Goal: Information Seeking & Learning: Learn about a topic

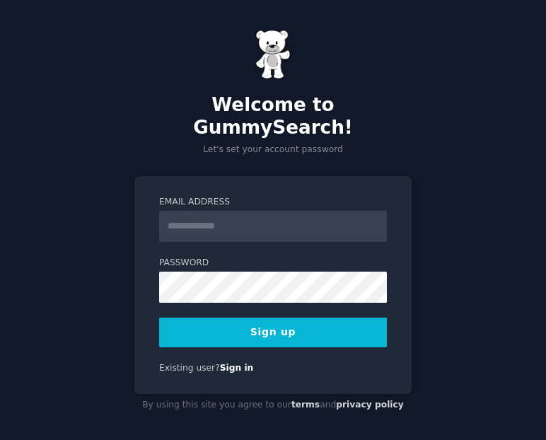
click at [319, 211] on input "Email Address" at bounding box center [273, 226] width 228 height 31
type input "*"
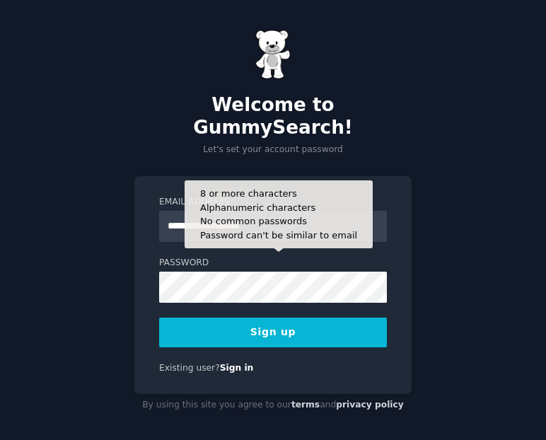
type input "**********"
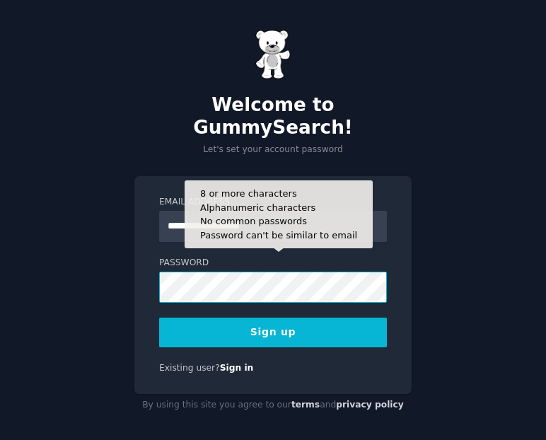
click at [44, 265] on div "**********" at bounding box center [273, 223] width 546 height 447
click at [399, 270] on div "**********" at bounding box center [272, 285] width 277 height 219
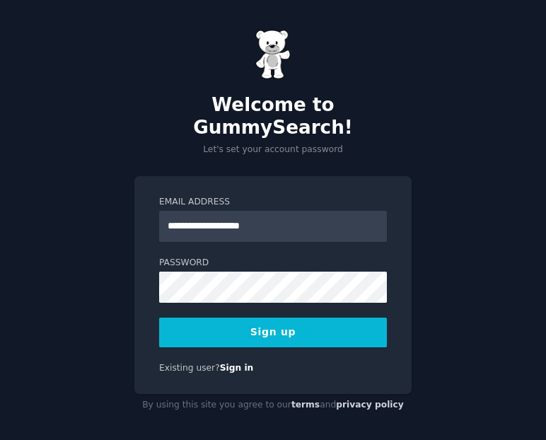
click at [297, 322] on button "Sign up" at bounding box center [273, 333] width 228 height 30
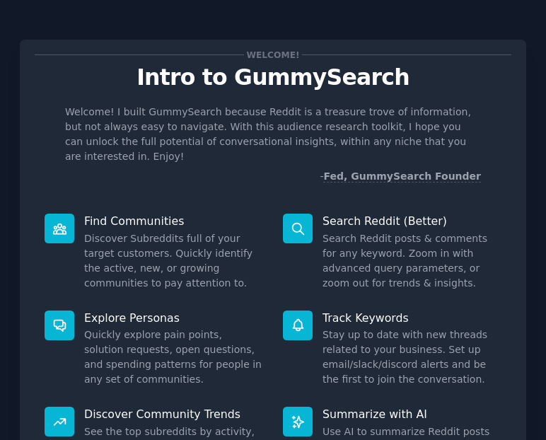
click at [136, 214] on p "Find Communities" at bounding box center [173, 221] width 179 height 15
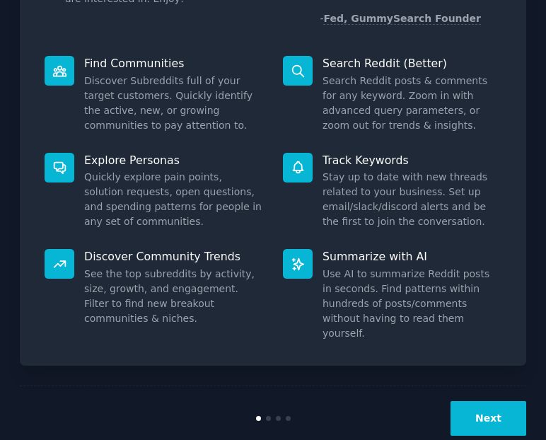
click at [485, 401] on button "Next" at bounding box center [489, 418] width 76 height 35
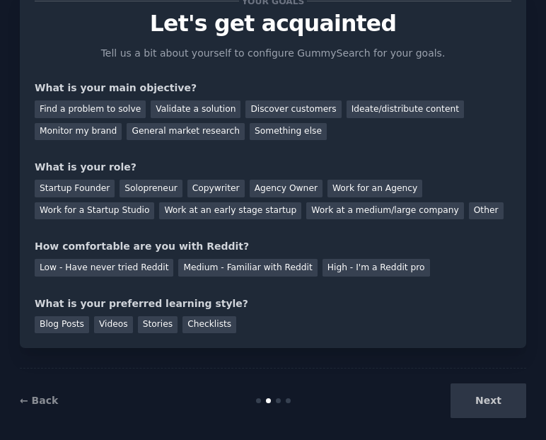
scroll to position [50, 0]
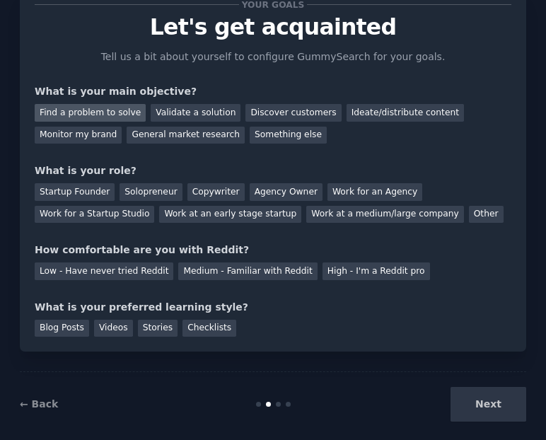
click at [105, 108] on div "Find a problem to solve" at bounding box center [90, 113] width 111 height 18
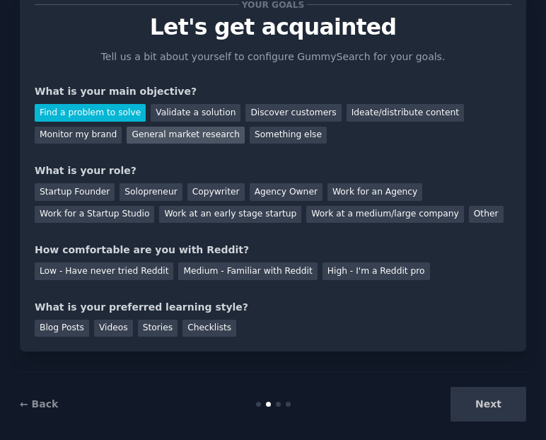
click at [200, 137] on div "General market research" at bounding box center [186, 136] width 118 height 18
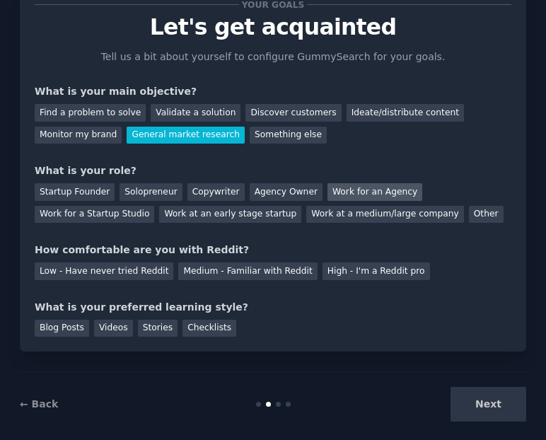
click at [374, 195] on div "Work for an Agency" at bounding box center [375, 192] width 95 height 18
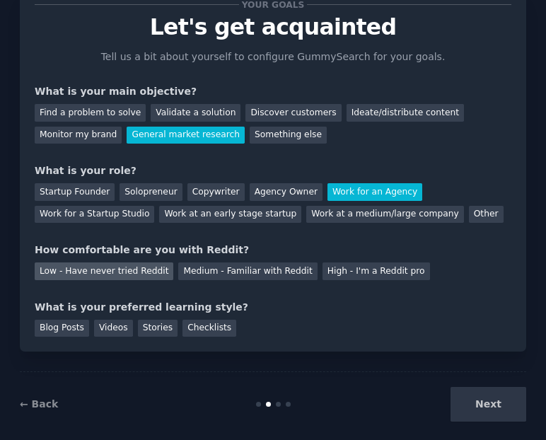
click at [137, 270] on div "Low - Have never tried Reddit" at bounding box center [104, 272] width 139 height 18
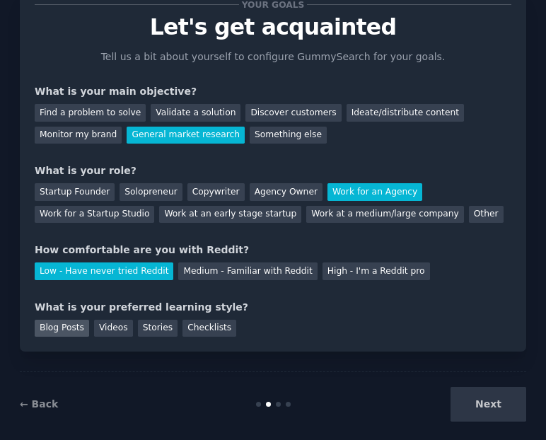
click at [70, 329] on div "Blog Posts" at bounding box center [62, 329] width 54 height 18
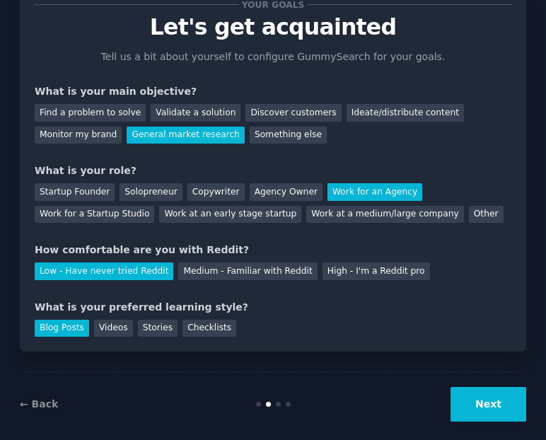
click at [493, 409] on button "Next" at bounding box center [489, 404] width 76 height 35
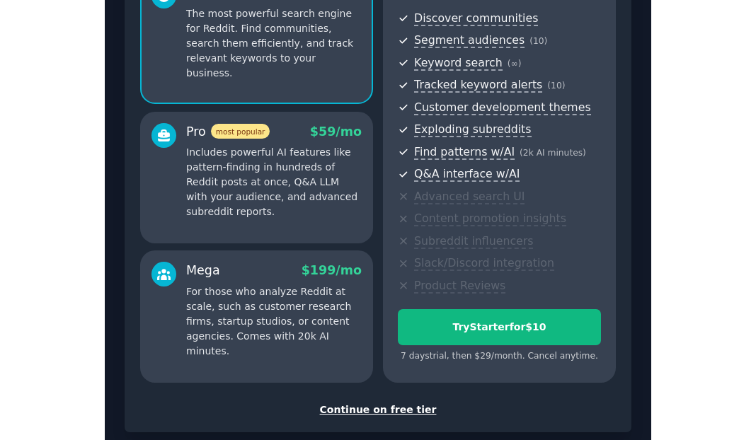
scroll to position [156, 0]
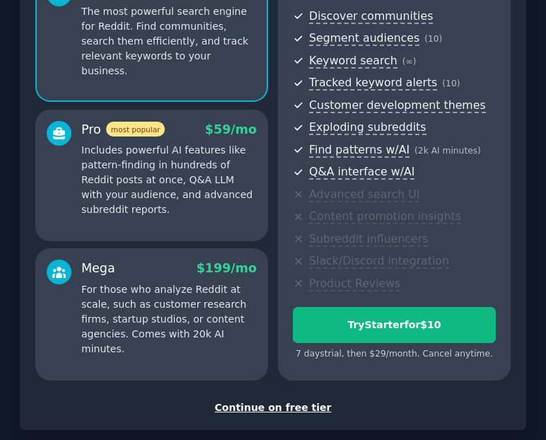
click at [296, 409] on div "Continue on free tier" at bounding box center [273, 408] width 477 height 15
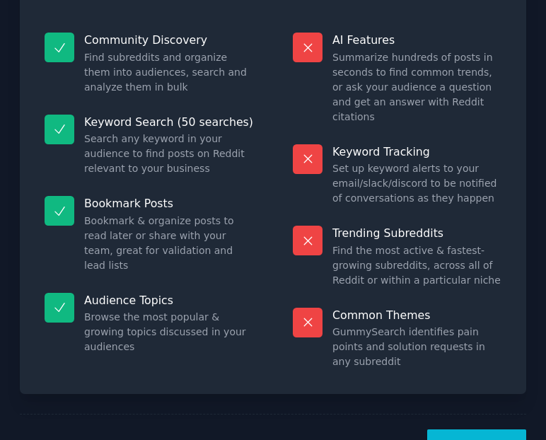
click at [466, 430] on button "Let's Go!" at bounding box center [477, 447] width 99 height 35
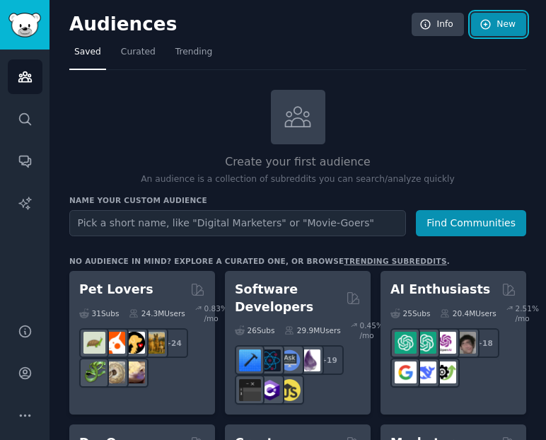
click at [491, 28] on link "New" at bounding box center [498, 25] width 55 height 24
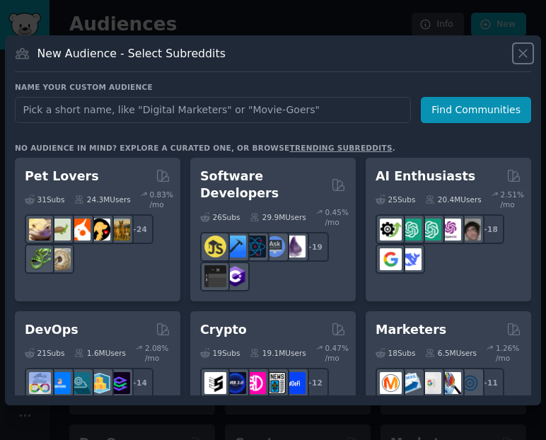
click at [520, 59] on icon at bounding box center [523, 53] width 15 height 15
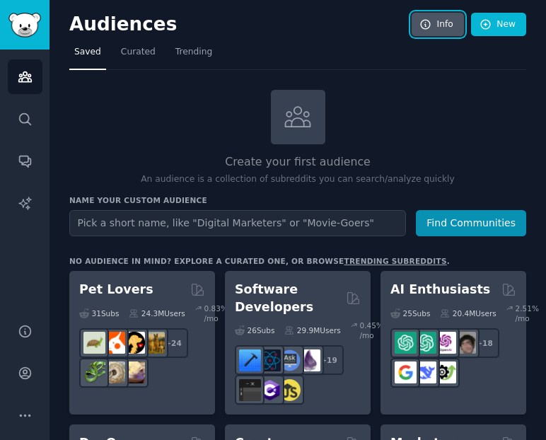
click at [454, 30] on link "Info" at bounding box center [438, 25] width 52 height 24
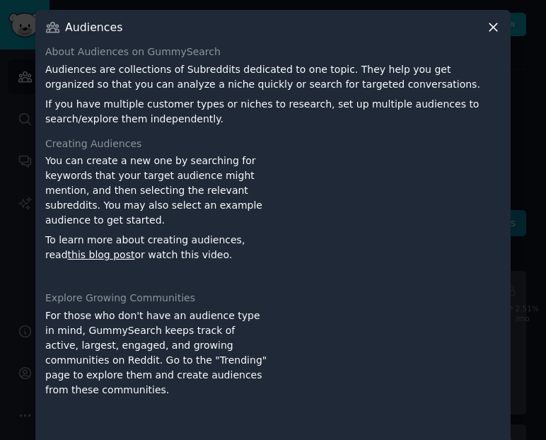
click at [492, 31] on icon at bounding box center [493, 27] width 15 height 15
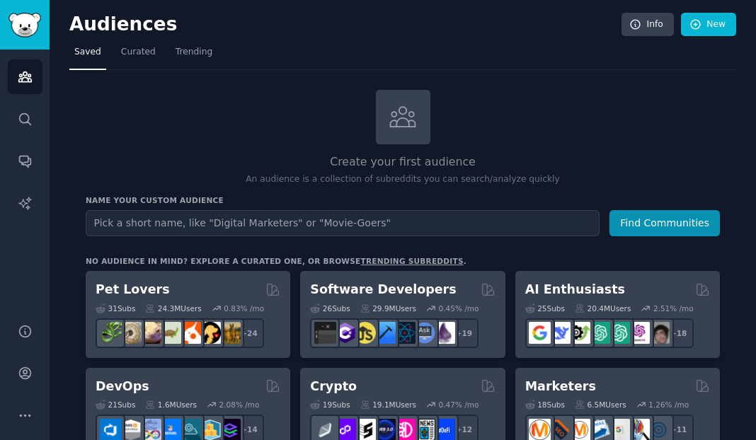
click at [366, 170] on h2 "Create your first audience" at bounding box center [403, 163] width 634 height 18
click at [136, 52] on span "Curated" at bounding box center [138, 52] width 35 height 13
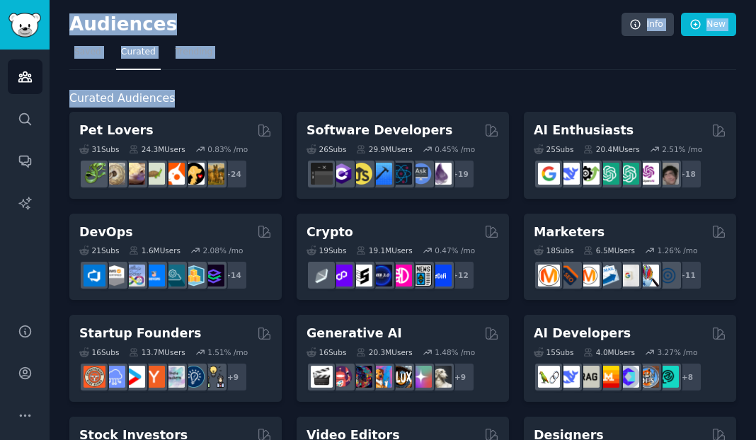
drag, startPoint x: 173, startPoint y: 98, endPoint x: 47, endPoint y: 98, distance: 126.0
click at [47, 98] on div "Audiences Search Conversations AI Reports Help Account More Audiences Info New …" at bounding box center [378, 220] width 756 height 440
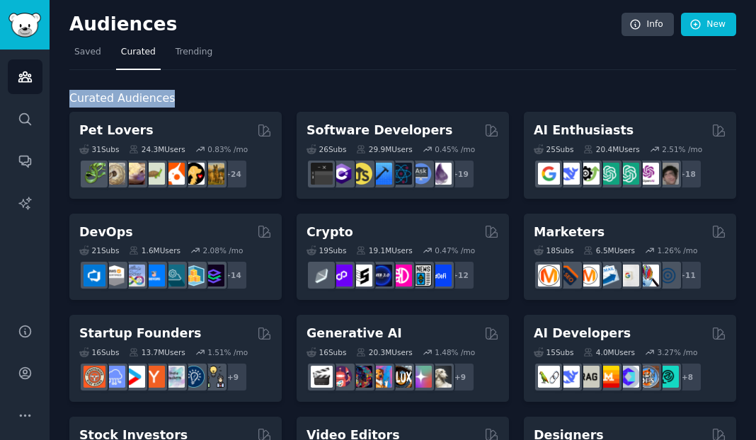
drag, startPoint x: 69, startPoint y: 98, endPoint x: 179, endPoint y: 97, distance: 109.7
click at [179, 97] on h2 "Curated Audiences" at bounding box center [402, 99] width 667 height 18
copy span "Curated Audiences"
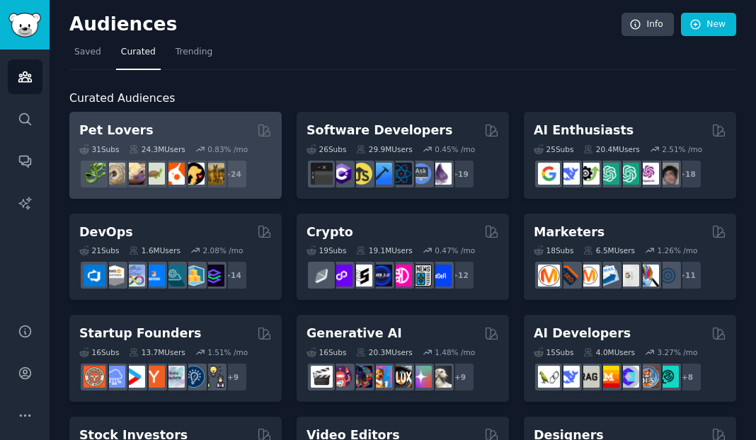
click at [231, 139] on div "31 Sub s 24.3M Users 0.83 % /mo + 24" at bounding box center [175, 164] width 193 height 50
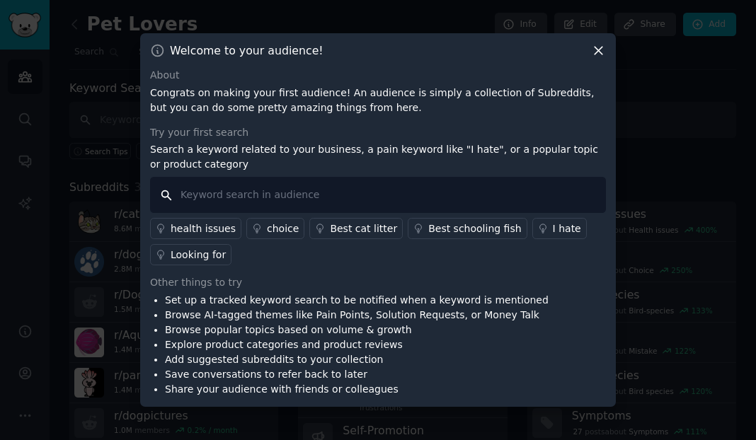
click at [323, 202] on input "text" at bounding box center [378, 195] width 456 height 36
type input "dog"
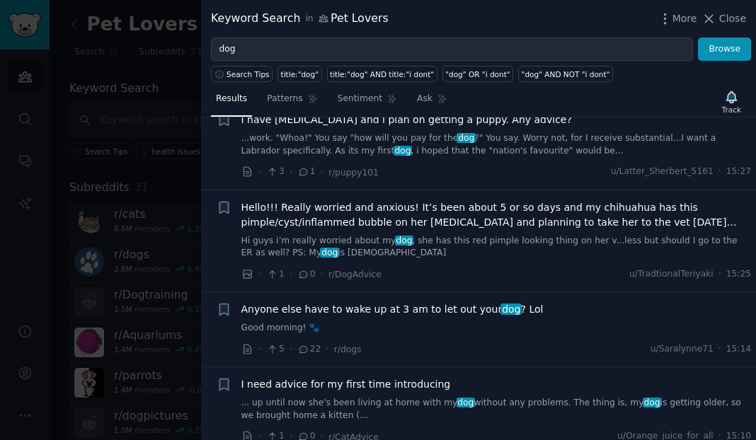
scroll to position [126, 0]
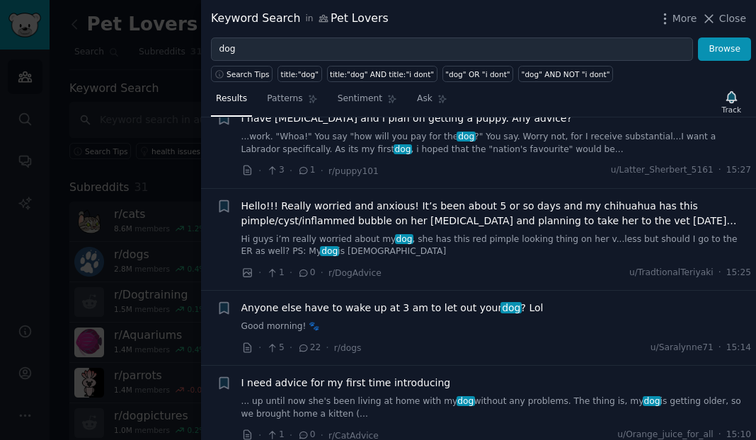
click at [459, 318] on div "Anyone else have to wake up at 3 am to let out your dog ? Lol Good morning! 🐾" at bounding box center [496, 317] width 510 height 33
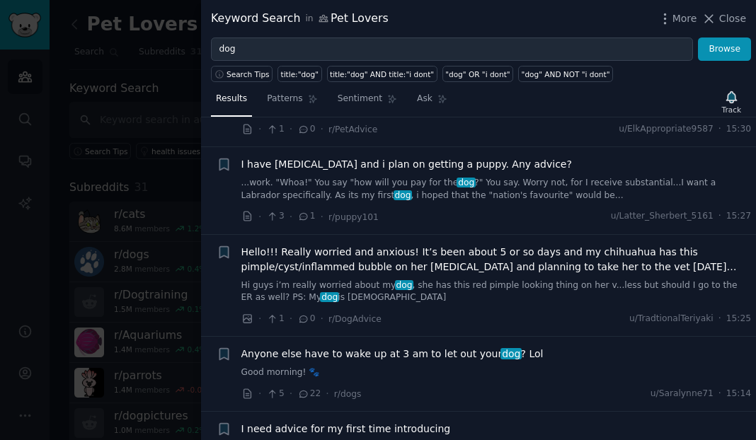
scroll to position [0, 0]
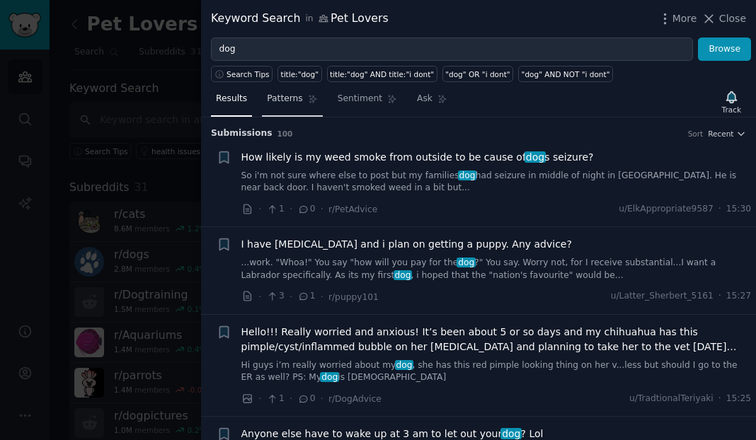
click at [285, 105] on link "Patterns" at bounding box center [292, 102] width 60 height 29
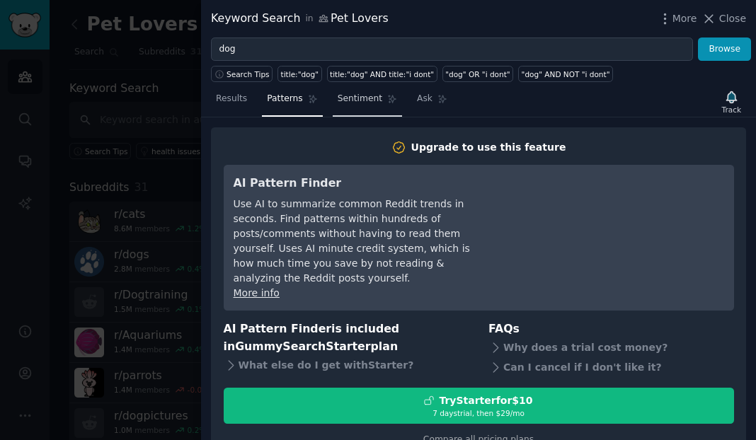
click at [367, 105] on link "Sentiment" at bounding box center [367, 102] width 69 height 29
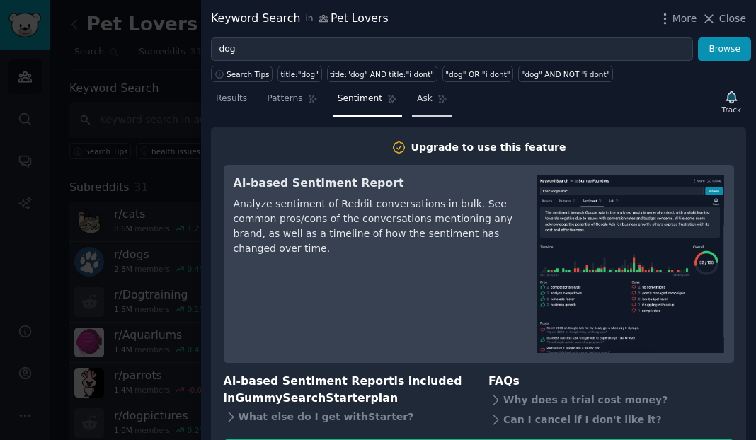
click at [433, 114] on link "Ask" at bounding box center [432, 102] width 40 height 29
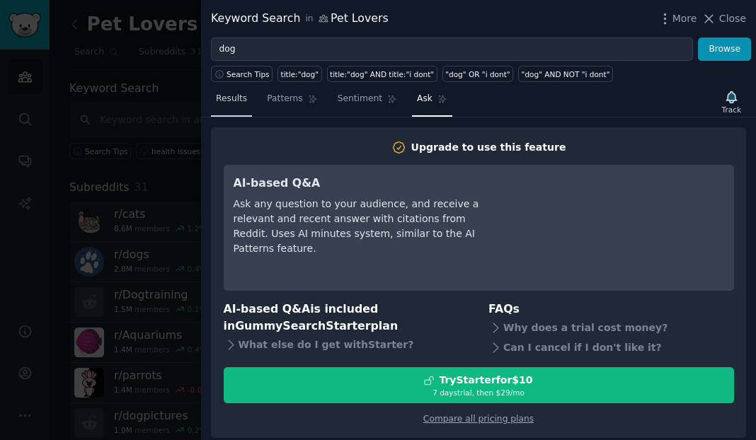
click at [249, 107] on link "Results" at bounding box center [231, 102] width 41 height 29
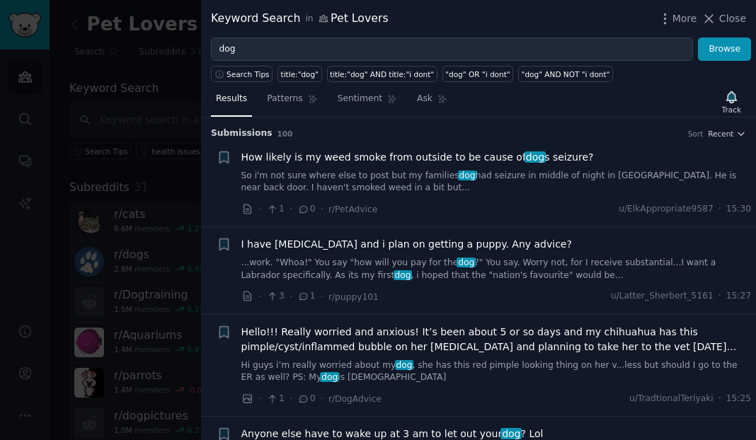
click at [277, 136] on span "100" at bounding box center [285, 134] width 16 height 8
click at [546, 134] on span "Recent" at bounding box center [720, 134] width 25 height 10
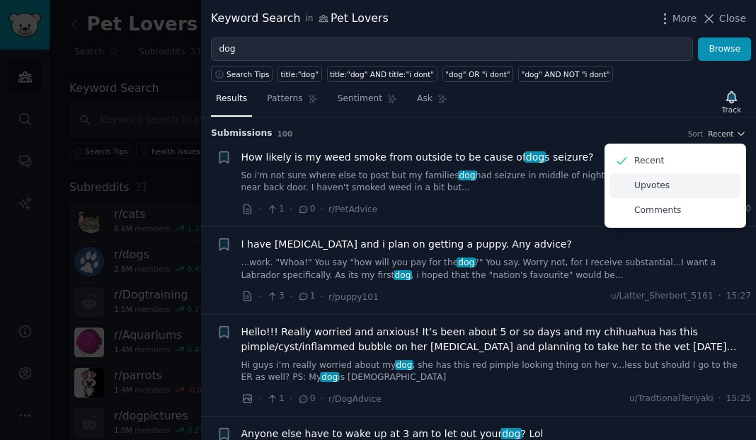
click at [546, 188] on div "Upvotes" at bounding box center [675, 185] width 132 height 25
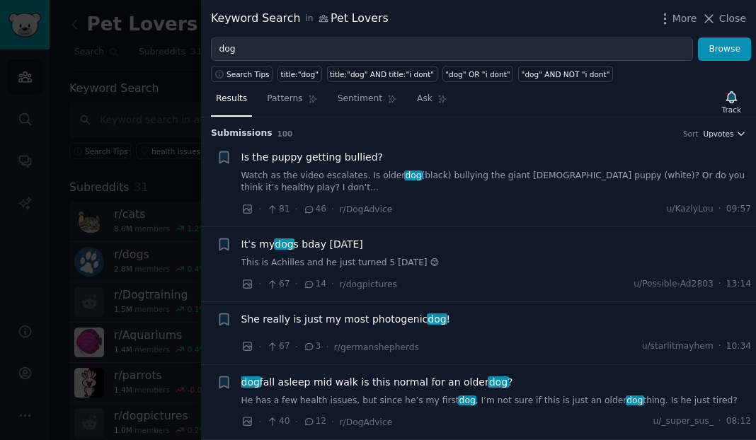
click at [546, 132] on icon "button" at bounding box center [741, 134] width 10 height 10
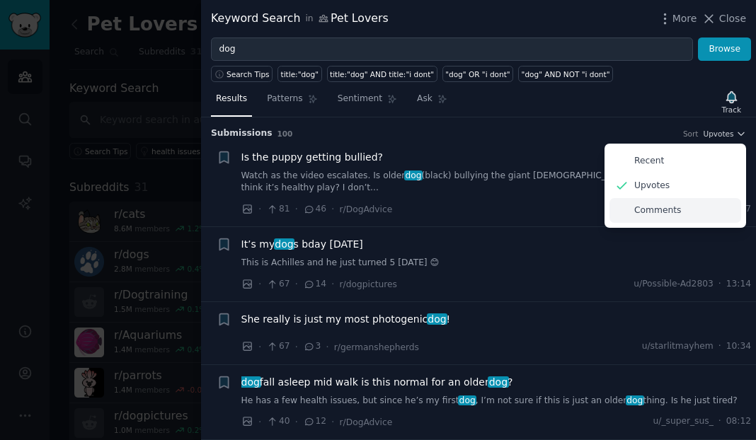
click at [546, 207] on div "Comments" at bounding box center [675, 210] width 132 height 25
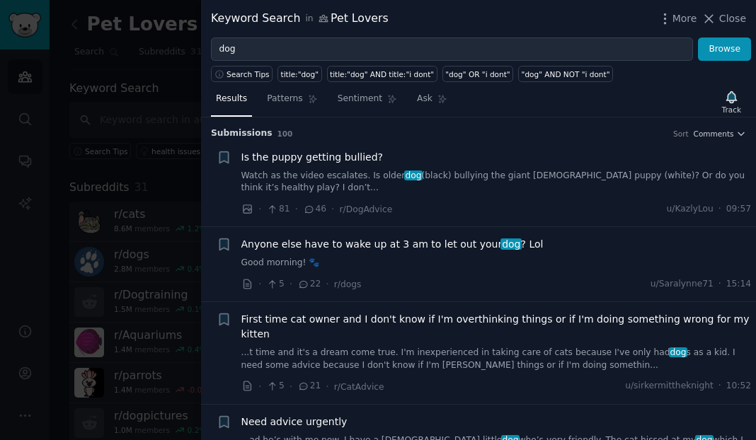
click at [284, 133] on h3 "Submission s 100 Sort Comments" at bounding box center [478, 133] width 535 height 13
click at [277, 133] on span "100" at bounding box center [285, 134] width 16 height 8
click at [348, 159] on span "Is the puppy getting bullied?" at bounding box center [312, 157] width 142 height 15
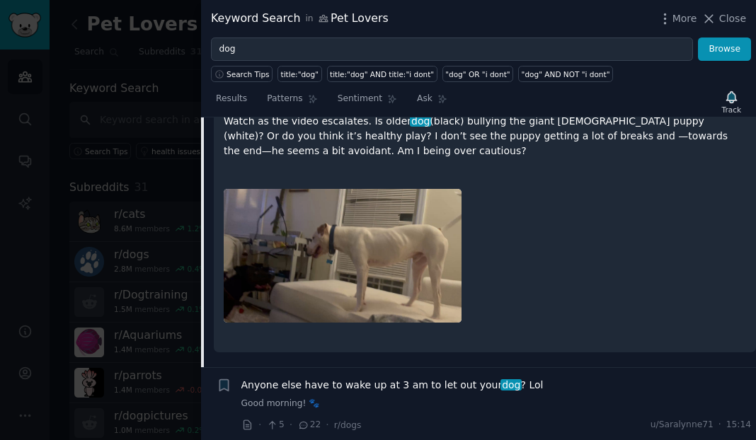
scroll to position [185, 0]
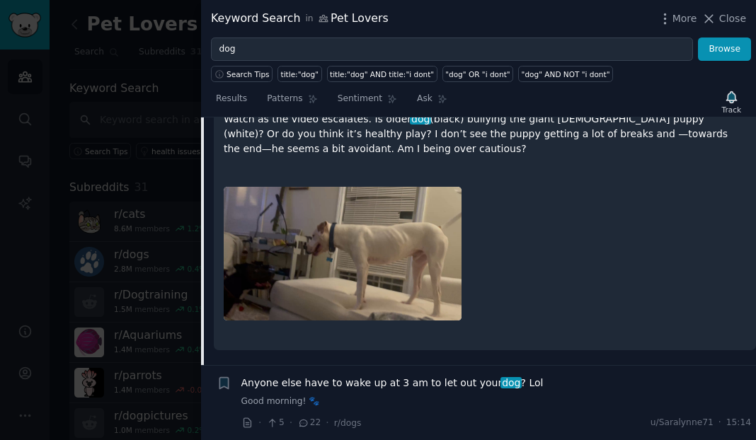
click at [407, 200] on img at bounding box center [343, 254] width 238 height 134
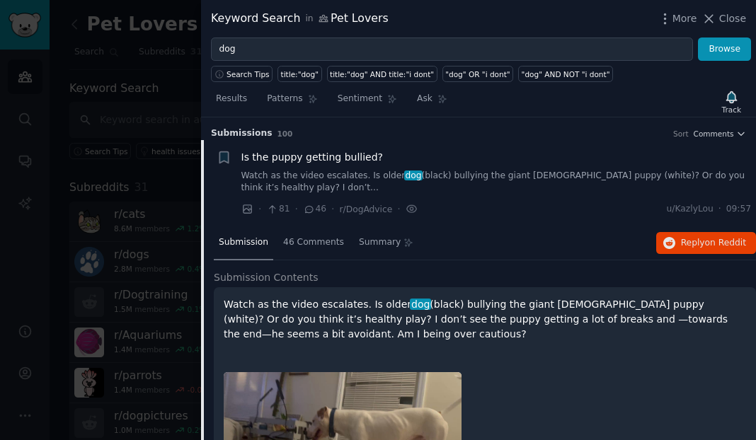
click at [411, 305] on span "dog" at bounding box center [420, 304] width 21 height 11
click at [314, 246] on span "46 Comments" at bounding box center [313, 242] width 61 height 13
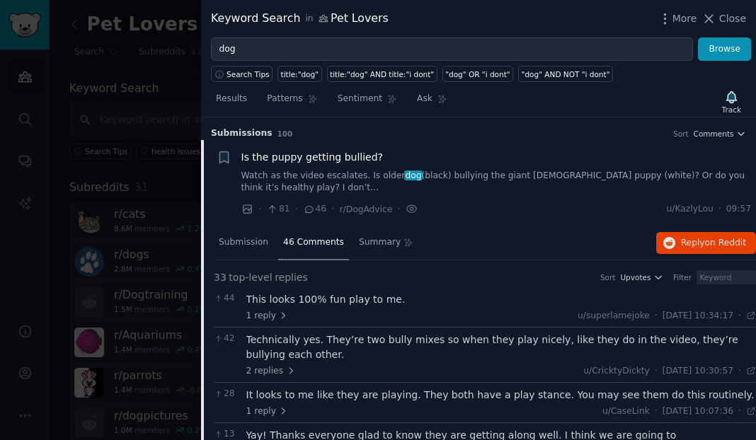
click at [331, 257] on div "46 Comments" at bounding box center [313, 243] width 71 height 34
click at [546, 246] on span "on Reddit" at bounding box center [725, 243] width 41 height 10
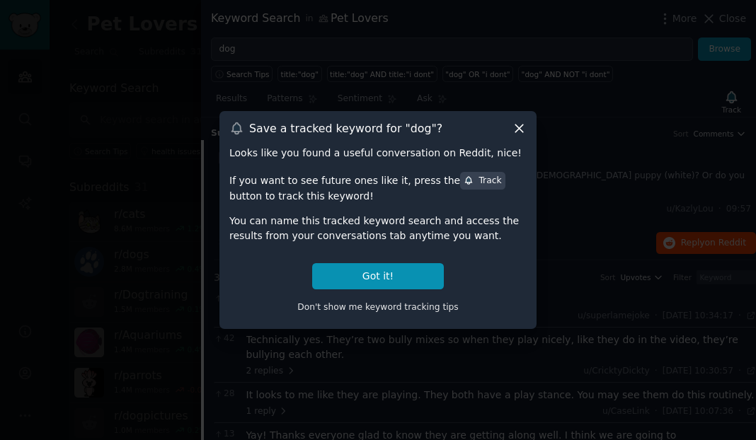
click at [524, 129] on icon at bounding box center [519, 128] width 15 height 15
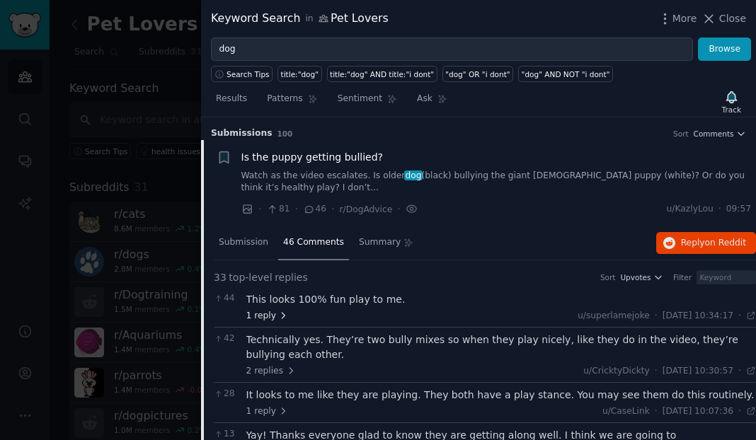
click at [259, 321] on span "1 reply" at bounding box center [267, 316] width 42 height 13
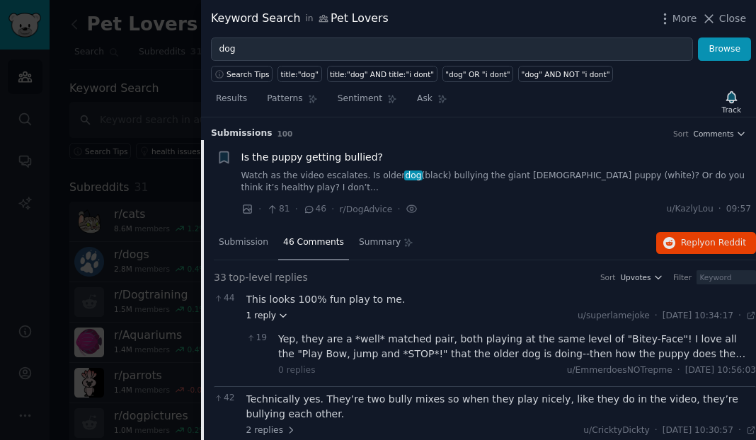
click at [259, 321] on span "1 reply" at bounding box center [267, 316] width 42 height 13
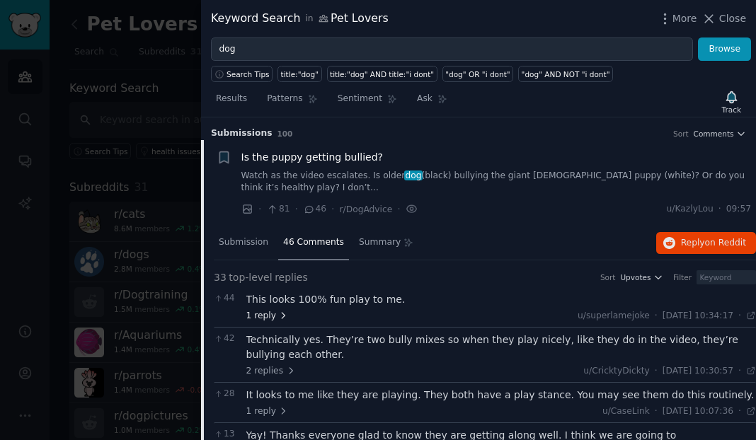
click at [259, 314] on span "1 reply" at bounding box center [267, 316] width 42 height 13
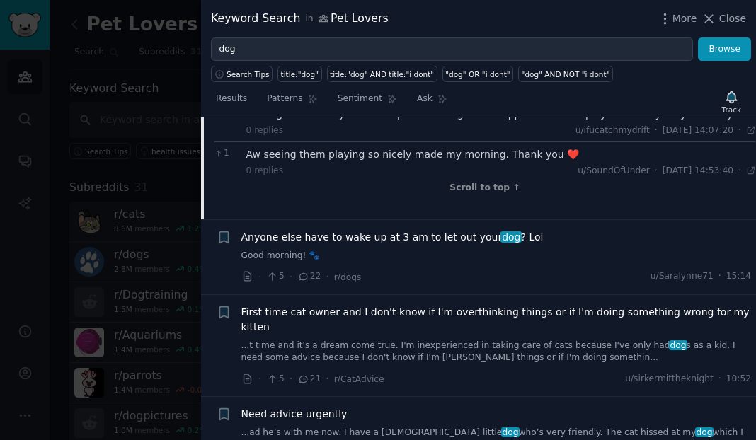
scroll to position [2227, 0]
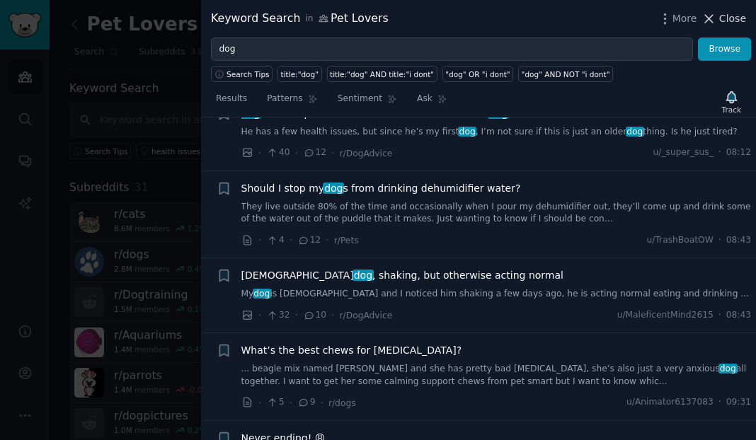
click at [546, 16] on span "Close" at bounding box center [732, 18] width 27 height 15
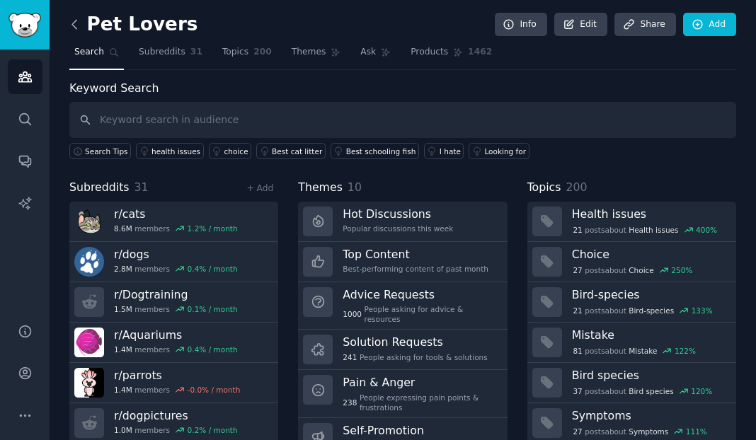
click at [76, 22] on icon at bounding box center [74, 24] width 15 height 15
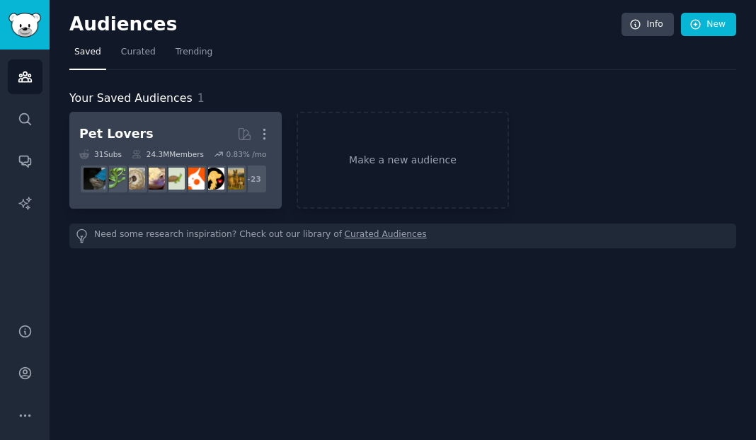
click at [183, 132] on h2 "Pet Lovers More" at bounding box center [175, 134] width 193 height 25
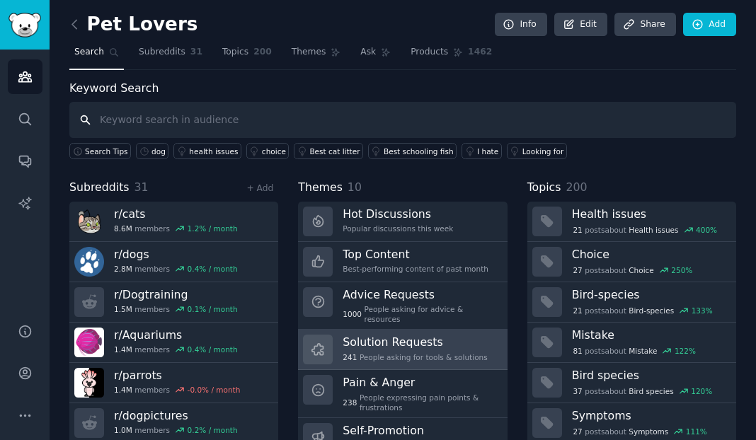
scroll to position [55, 0]
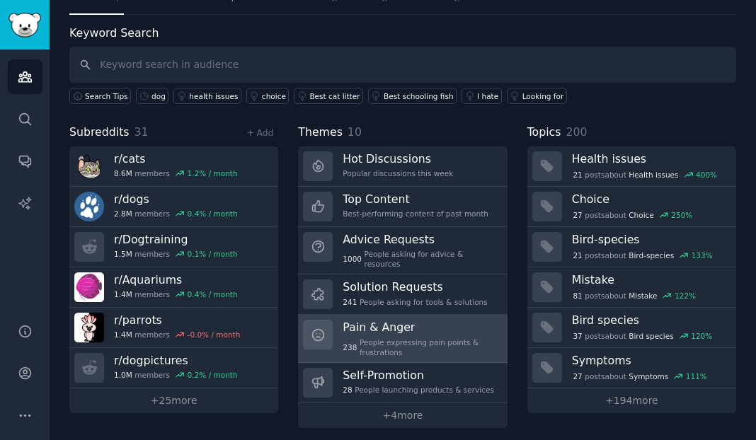
click at [442, 320] on h3 "Pain & Anger" at bounding box center [420, 327] width 154 height 15
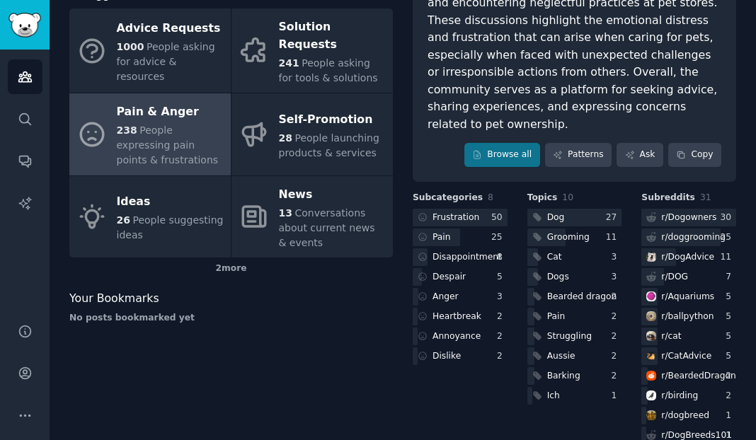
scroll to position [208, 0]
click at [581, 142] on link "Patterns" at bounding box center [578, 154] width 67 height 24
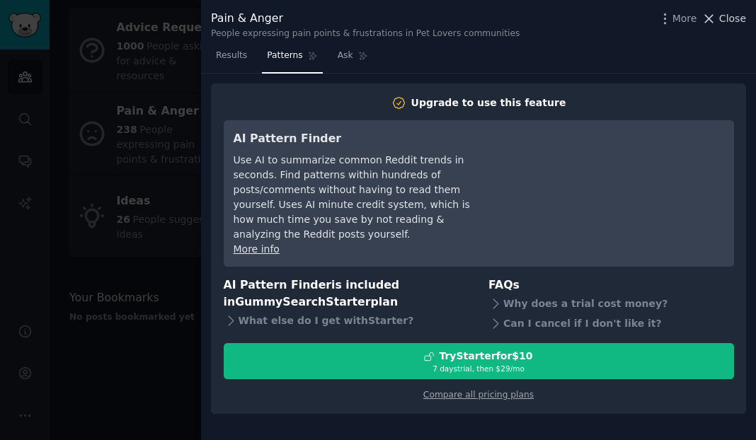
click at [716, 19] on icon at bounding box center [708, 18] width 15 height 15
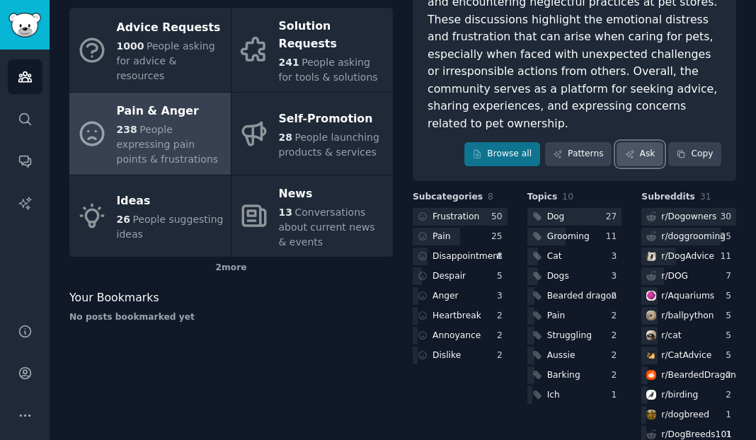
click at [638, 142] on link "Ask" at bounding box center [639, 154] width 47 height 24
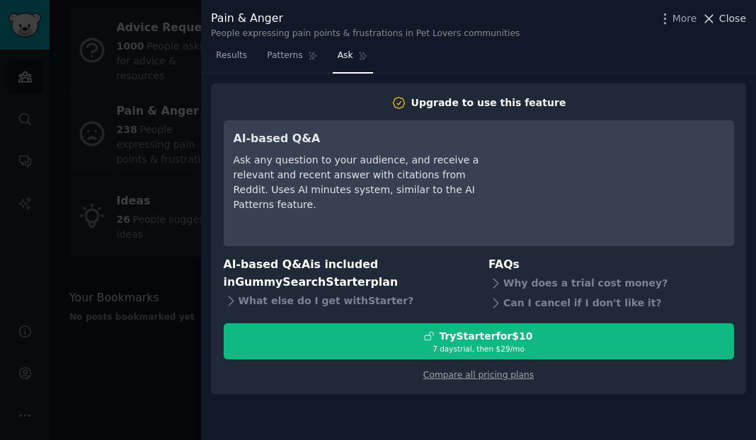
click at [721, 18] on span "Close" at bounding box center [732, 18] width 27 height 15
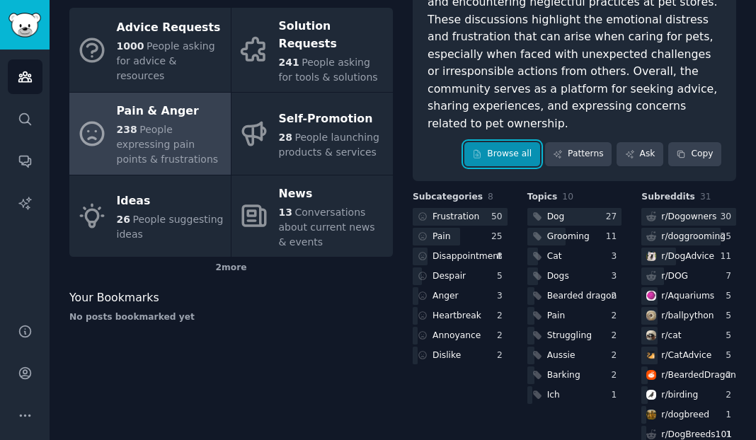
click at [506, 142] on link "Browse all" at bounding box center [502, 154] width 76 height 24
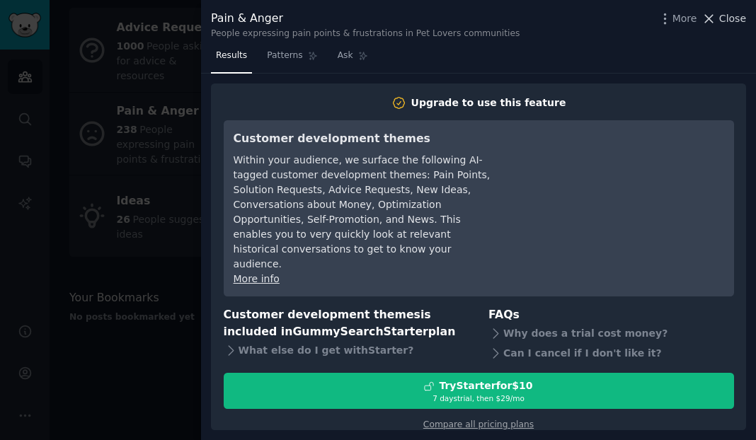
click at [712, 18] on icon at bounding box center [708, 18] width 15 height 15
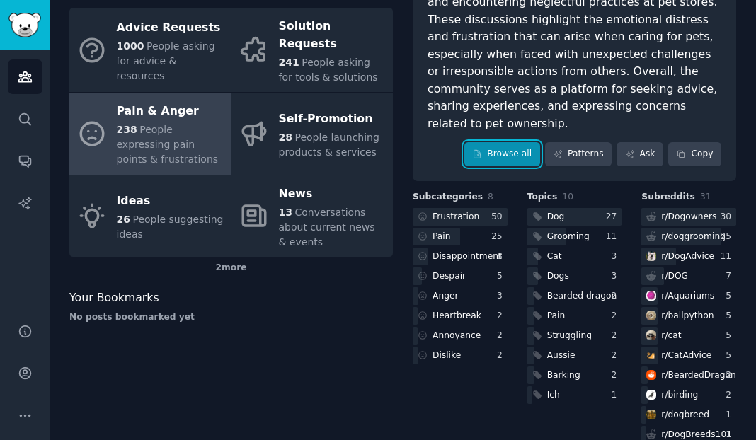
click at [507, 148] on link "Browse all" at bounding box center [502, 154] width 76 height 24
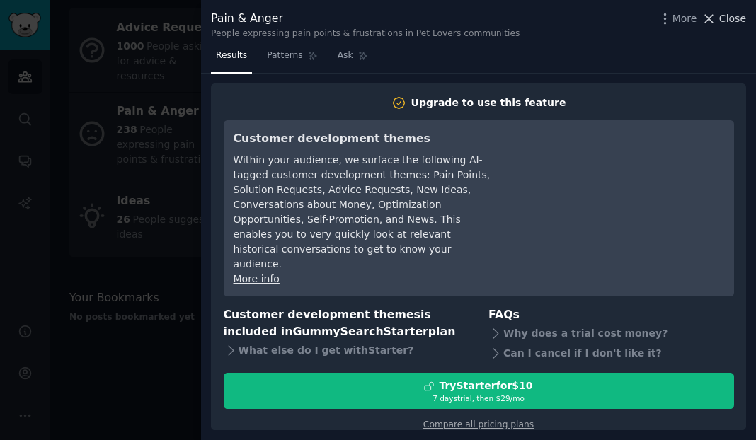
click at [726, 11] on span "Close" at bounding box center [732, 18] width 27 height 15
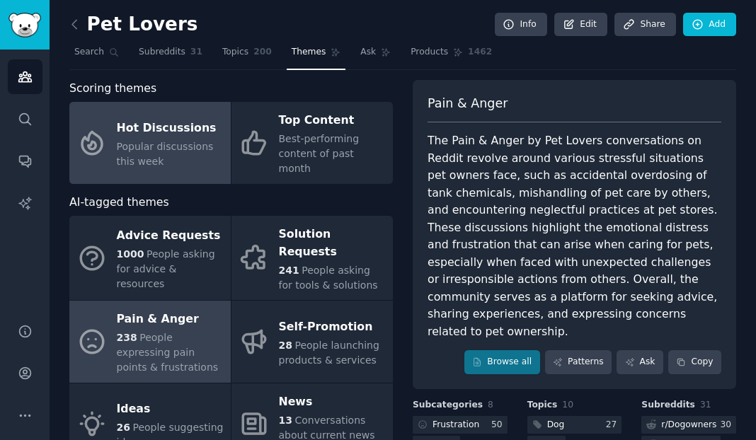
click at [159, 141] on span "Popular discussions this week" at bounding box center [165, 154] width 97 height 26
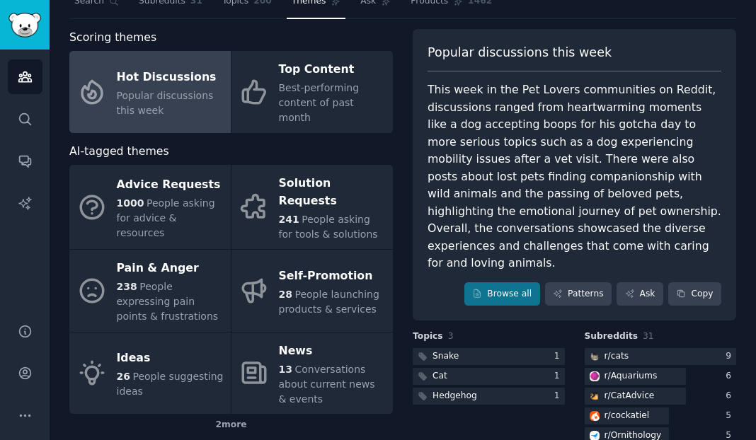
scroll to position [52, 0]
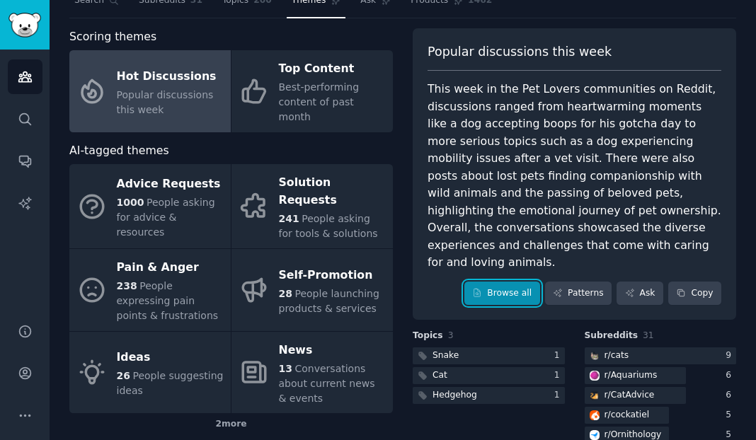
click at [507, 282] on link "Browse all" at bounding box center [502, 294] width 76 height 24
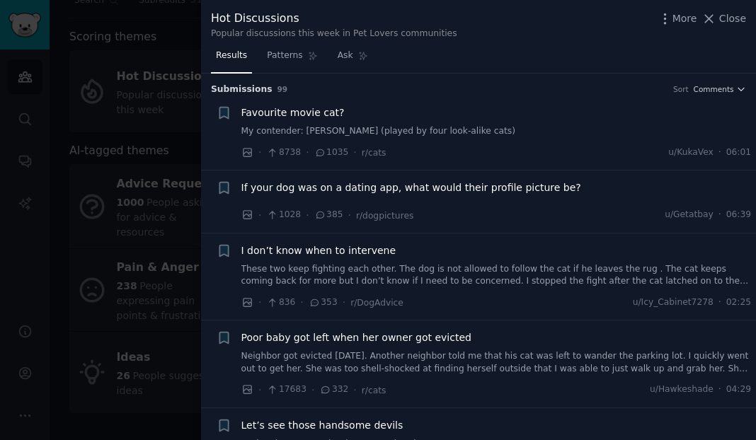
click at [366, 130] on link "My contender: Jones (played by four look-alike cats)" at bounding box center [496, 131] width 510 height 13
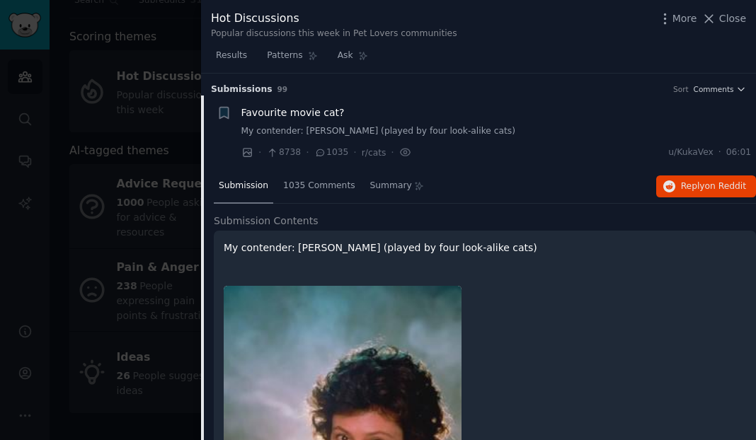
scroll to position [22, 0]
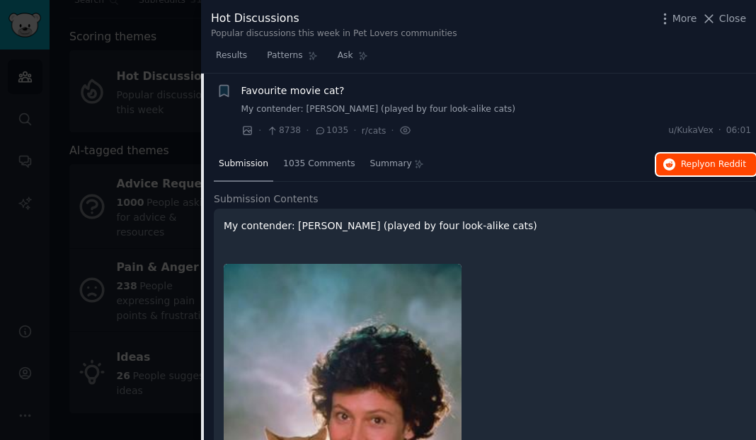
click at [725, 166] on span "on Reddit" at bounding box center [725, 164] width 41 height 10
click at [715, 23] on icon at bounding box center [708, 18] width 15 height 15
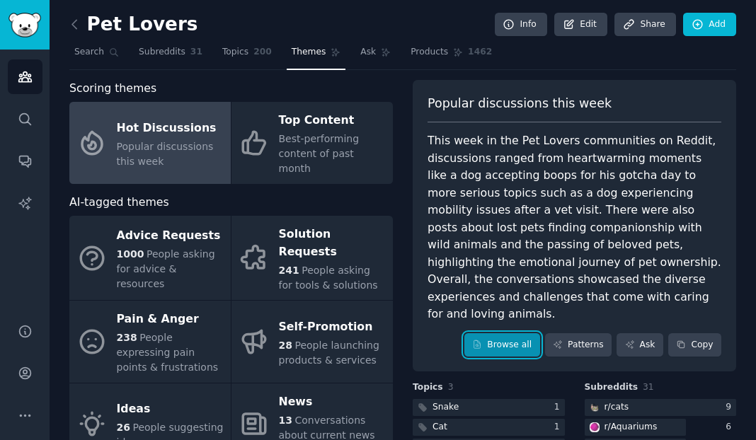
click at [482, 333] on link "Browse all" at bounding box center [502, 345] width 76 height 24
